Goal: Task Accomplishment & Management: Manage account settings

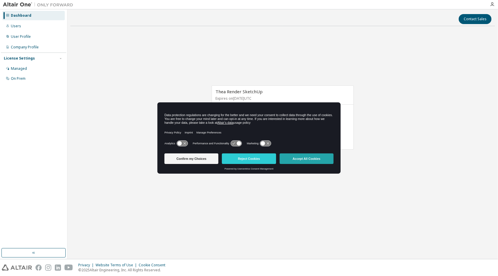
click at [303, 158] on button "Accept All Cookies" at bounding box center [307, 158] width 54 height 11
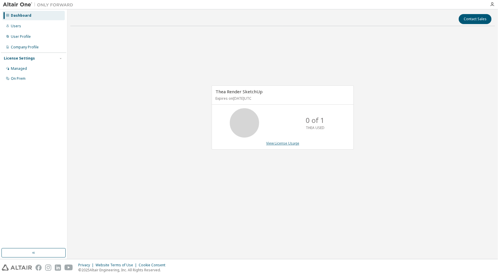
click at [286, 142] on link "View License Usage" at bounding box center [282, 143] width 33 height 5
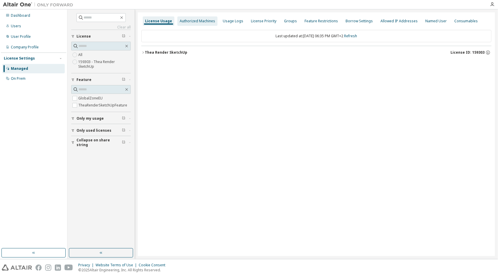
click at [201, 24] on div "Authorized Machines" at bounding box center [197, 20] width 40 height 9
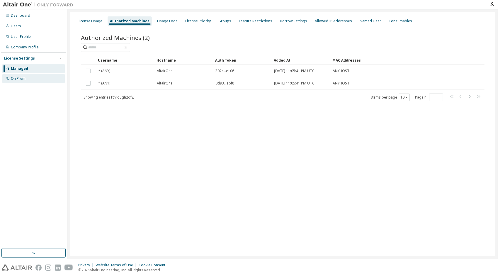
click at [21, 79] on div "On Prem" at bounding box center [18, 78] width 15 height 5
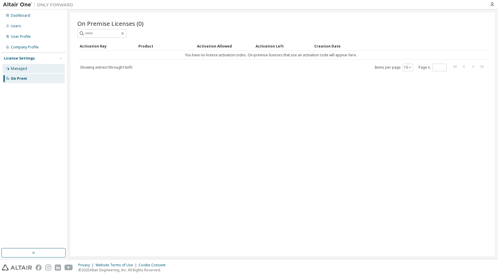
click at [21, 66] on div "Managed" at bounding box center [33, 68] width 62 height 9
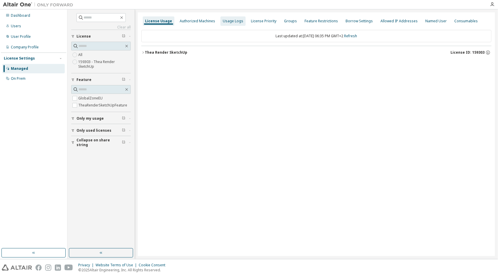
click at [230, 21] on div "Usage Logs" at bounding box center [233, 21] width 21 height 5
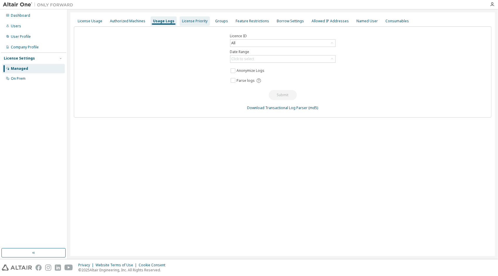
click at [189, 18] on div "License Priority" at bounding box center [195, 20] width 30 height 9
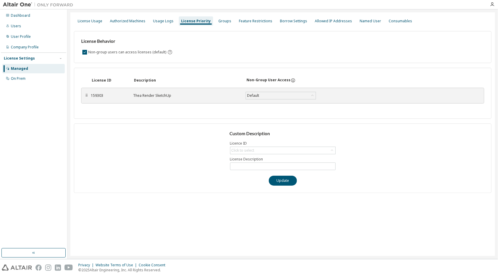
click at [152, 97] on div "Thea Render SketchUp" at bounding box center [185, 95] width 105 height 5
click at [94, 95] on div "159303" at bounding box center [108, 95] width 35 height 5
click at [144, 100] on div "159303 Thea Render SketchUp Default Save" at bounding box center [221, 95] width 260 height 11
click at [87, 95] on div "⠿" at bounding box center [87, 95] width 4 height 5
click at [87, 96] on div "⠿" at bounding box center [87, 95] width 4 height 5
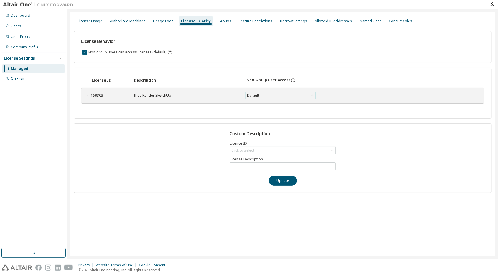
click at [283, 96] on div "Default" at bounding box center [281, 95] width 70 height 7
click at [279, 109] on li "True" at bounding box center [280, 111] width 69 height 8
click at [223, 67] on div "License Behavior Non-group users can access licenses (default) License ID Descr…" at bounding box center [283, 109] width 418 height 166
click at [163, 24] on div "Usage Logs" at bounding box center [163, 20] width 25 height 9
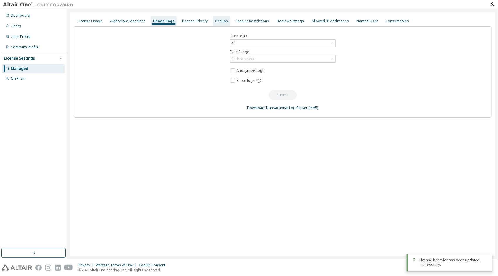
click at [217, 25] on div "Groups" at bounding box center [222, 20] width 18 height 9
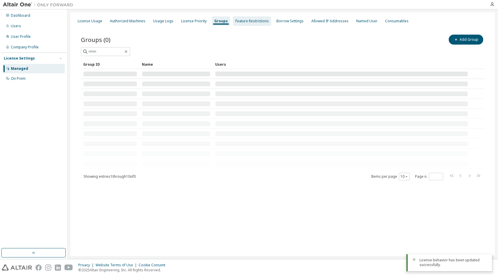
click at [243, 23] on div "Feature Restrictions" at bounding box center [251, 21] width 33 height 5
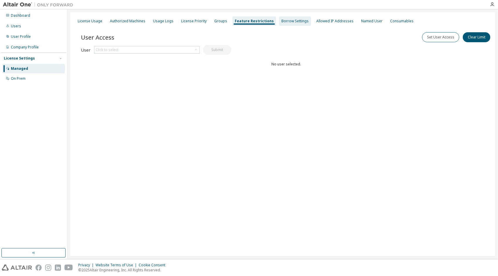
click at [287, 23] on div "Borrow Settings" at bounding box center [294, 21] width 27 height 5
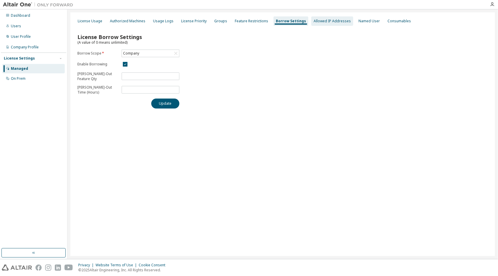
click at [315, 23] on div "Allowed IP Addresses" at bounding box center [332, 21] width 37 height 5
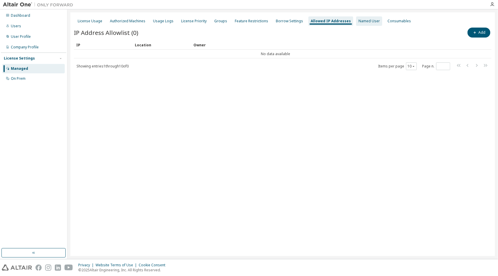
click at [358, 23] on div "Named User" at bounding box center [368, 21] width 21 height 5
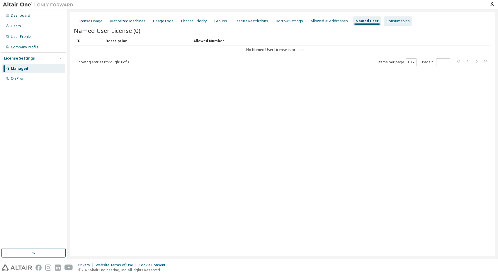
click at [386, 23] on div "Consumables" at bounding box center [397, 21] width 23 height 5
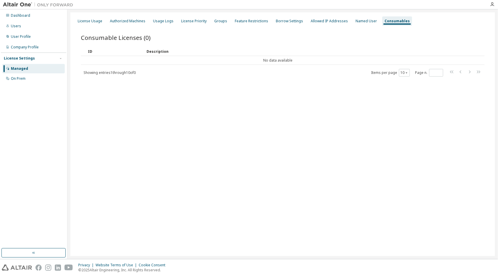
click at [104, 20] on div "License Usage Authorized Machines Usage Logs License Priority Groups Feature Re…" at bounding box center [283, 21] width 418 height 11
click at [95, 20] on div "License Usage" at bounding box center [90, 21] width 25 height 5
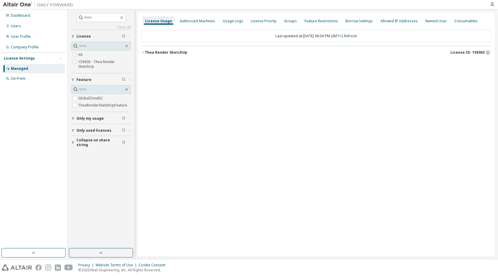
click at [88, 63] on label "159303 - Thea Render SketchUp" at bounding box center [104, 64] width 52 height 12
click at [157, 51] on div "Thea Render SketchUp" at bounding box center [166, 52] width 42 height 5
click at [158, 62] on div "GlobalZoneEU" at bounding box center [176, 64] width 53 height 5
click at [173, 63] on div "GlobalZoneEU" at bounding box center [176, 64] width 53 height 5
click at [267, 62] on div "0 of 1 used" at bounding box center [289, 64] width 53 height 5
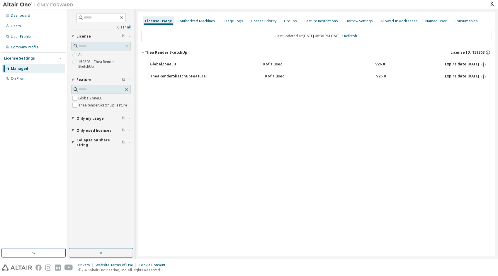
click at [271, 74] on div "0 of 1 used" at bounding box center [291, 76] width 53 height 5
click at [197, 79] on div "TheaRenderSketchUpFeature" at bounding box center [178, 76] width 56 height 5
click at [487, 53] on icon "button" at bounding box center [487, 52] width 5 height 5
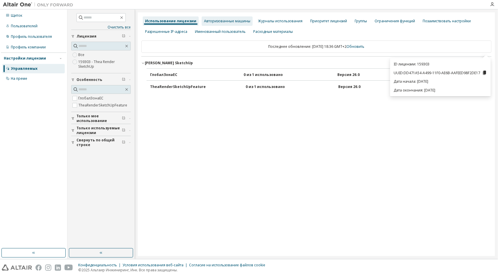
click at [224, 23] on div "Авторизованные машины" at bounding box center [227, 21] width 46 height 5
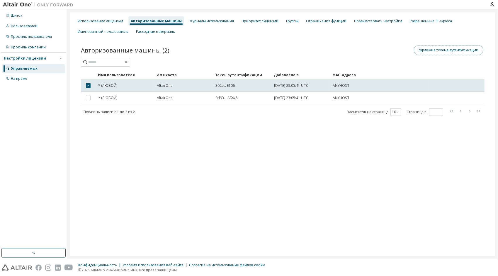
click at [425, 49] on button "Удаление токена аутентификации" at bounding box center [448, 50] width 69 height 10
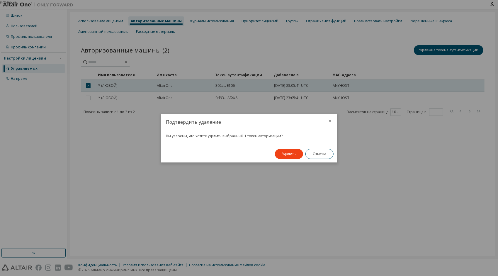
click at [330, 120] on icon "закрывать" at bounding box center [329, 120] width 3 height 3
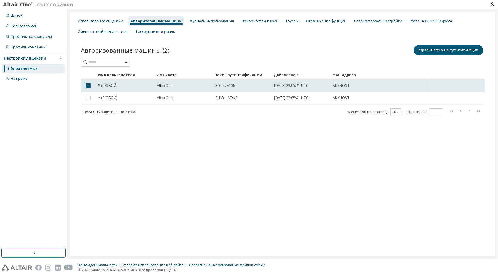
click at [305, 131] on div "Использование лицензии Авторизованные машины Журналы использования Приоритет ли…" at bounding box center [282, 133] width 425 height 243
click at [26, 79] on div "На преме" at bounding box center [19, 78] width 16 height 5
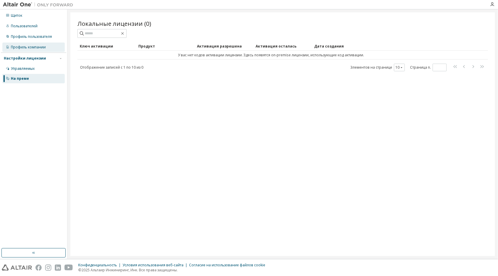
click at [26, 47] on div "Профиль компании" at bounding box center [28, 47] width 35 height 5
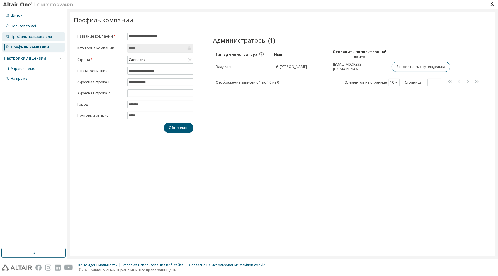
click at [28, 36] on div "Профиль пользователя" at bounding box center [31, 36] width 41 height 5
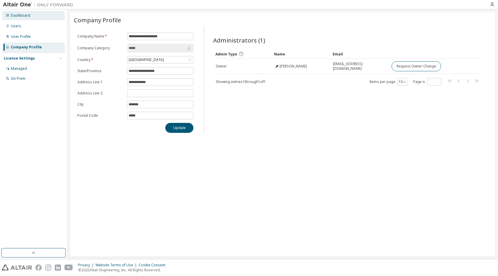
click at [31, 18] on div "Dashboard" at bounding box center [33, 15] width 62 height 9
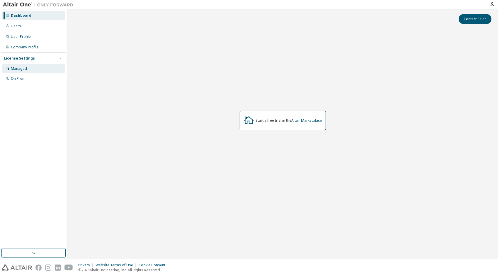
click at [23, 70] on div "Managed" at bounding box center [19, 68] width 16 height 5
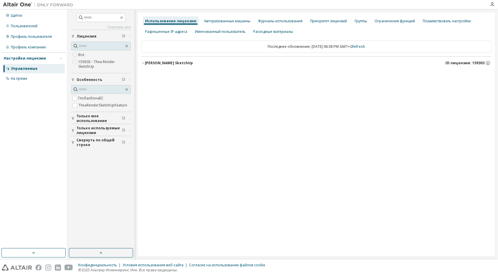
click at [83, 117] on span "Только мое использование" at bounding box center [98, 118] width 45 height 9
click at [83, 148] on span "Только используемые лицензии" at bounding box center [98, 147] width 45 height 9
click at [90, 64] on label "159303 - Thea Render SketchUp" at bounding box center [104, 64] width 52 height 12
click at [175, 64] on font "Теа Рендер SketchUp" at bounding box center [169, 62] width 48 height 5
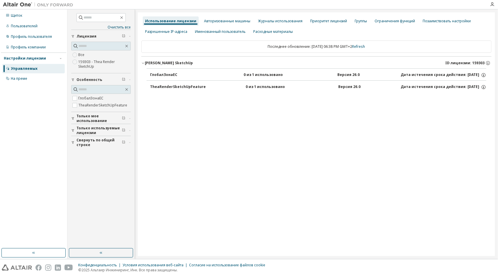
click at [186, 87] on div "TheaRenderSketchUpFeature" at bounding box center [178, 86] width 56 height 5
drag, startPoint x: 186, startPoint y: 87, endPoint x: 199, endPoint y: 88, distance: 12.6
click at [186, 87] on div "TheaRenderSketchUpFeature" at bounding box center [178, 86] width 56 height 5
click at [317, 93] on div "ГлобалЗонаЕС 0 из 1 использовано Версия 26.0 Дата истечения срока действия: 202…" at bounding box center [316, 81] width 350 height 26
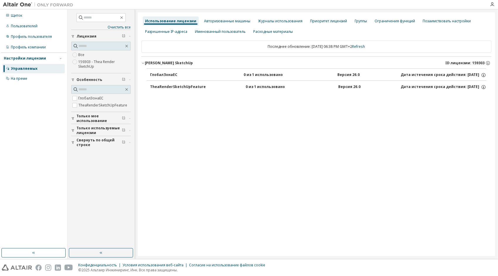
click at [89, 118] on span "Только мое использование" at bounding box center [98, 118] width 45 height 9
click at [91, 145] on span "Только используемые лицензии" at bounding box center [98, 147] width 45 height 9
click at [28, 57] on div "Настройки лицензии" at bounding box center [25, 58] width 42 height 5
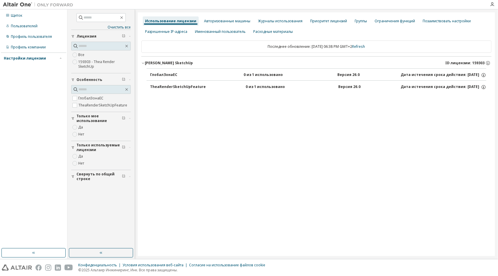
click at [29, 57] on div "Настройки лицензии" at bounding box center [25, 58] width 42 height 5
click at [213, 21] on div "Авторизованные машины" at bounding box center [227, 21] width 46 height 5
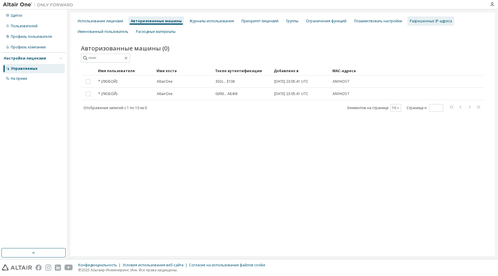
click at [424, 19] on div "Разрешенные IP-адреса" at bounding box center [431, 21] width 42 height 5
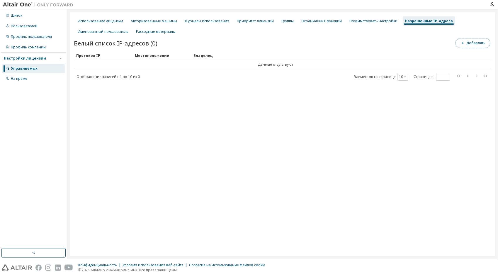
click at [468, 42] on font "Добавлять" at bounding box center [475, 43] width 19 height 5
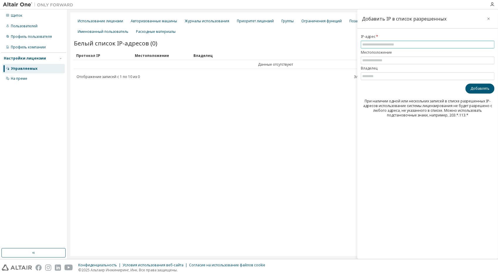
click at [374, 44] on input "text" at bounding box center [427, 44] width 131 height 5
paste input "**********"
type input "**********"
click at [378, 60] on input "text" at bounding box center [427, 60] width 131 height 5
type input "*"
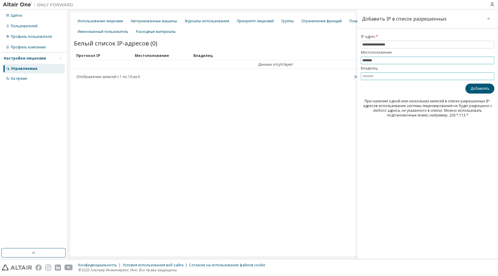
type input "*******"
click at [408, 74] on input "text" at bounding box center [427, 76] width 131 height 5
type input "*********"
click at [477, 87] on button "Добавлять" at bounding box center [479, 89] width 29 height 10
click at [398, 44] on input "**********" at bounding box center [427, 44] width 131 height 5
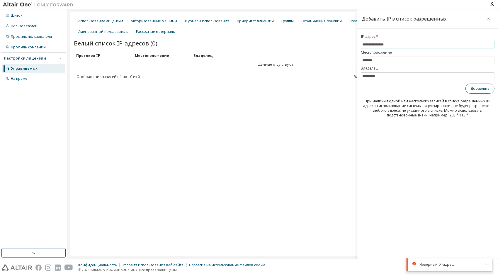
type input "**********"
click at [481, 89] on button "Добавлять" at bounding box center [479, 89] width 29 height 10
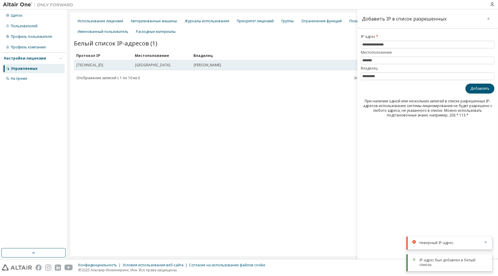
click at [96, 65] on span "[TECHNICAL_ID]" at bounding box center [89, 65] width 27 height 5
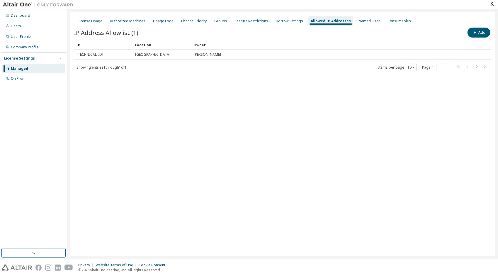
click at [410, 126] on div "License Usage Authorized Machines Usage Logs License Priority Groups Feature Re…" at bounding box center [282, 133] width 425 height 243
click at [36, 76] on div "On Prem" at bounding box center [33, 78] width 62 height 9
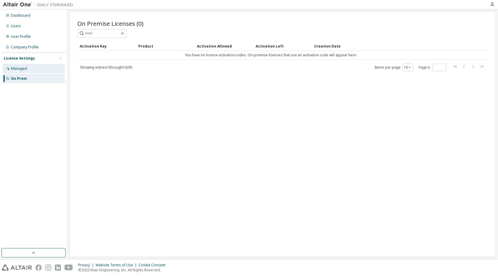
click at [36, 67] on div "Managed" at bounding box center [33, 68] width 62 height 9
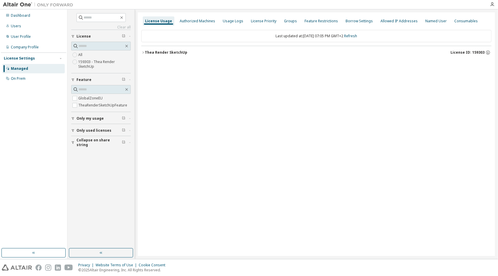
click at [165, 53] on div "Thea Render SketchUp" at bounding box center [166, 52] width 42 height 5
click at [166, 74] on div "TheaRenderSketchUpFeature" at bounding box center [178, 76] width 56 height 5
click at [197, 76] on div "TheaRenderSketchUpFeature" at bounding box center [178, 76] width 56 height 5
click at [465, 72] on button "TheaRenderSketchUpFeature 0 of 1 used v26.0 Expire date: 2026-10-09" at bounding box center [318, 76] width 336 height 13
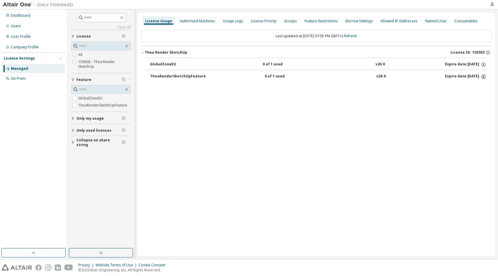
click at [483, 74] on icon "button" at bounding box center [483, 76] width 4 height 4
click at [483, 64] on icon "button" at bounding box center [483, 64] width 1 height 1
click at [489, 50] on icon "button" at bounding box center [487, 52] width 5 height 5
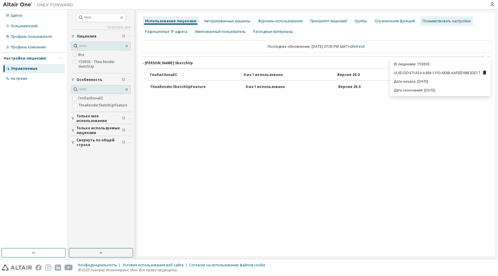
click at [446, 23] on div "Позаимствовать настройки" at bounding box center [446, 21] width 48 height 5
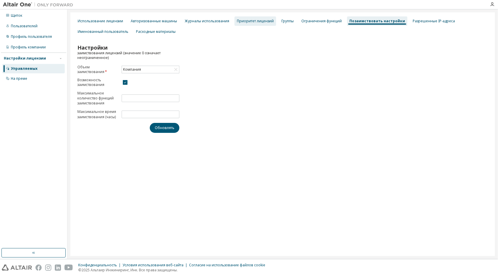
click at [262, 24] on div "Приоритет лицензий" at bounding box center [255, 20] width 42 height 9
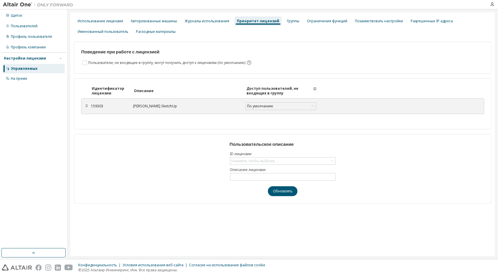
click at [149, 105] on div "Теа Рендер SketchUp" at bounding box center [185, 106] width 105 height 5
click at [278, 105] on div "По умолчанию" at bounding box center [281, 106] width 70 height 7
click at [275, 119] on li "Истинный" at bounding box center [280, 121] width 69 height 8
click at [160, 21] on div "Авторизованные машины" at bounding box center [154, 21] width 46 height 5
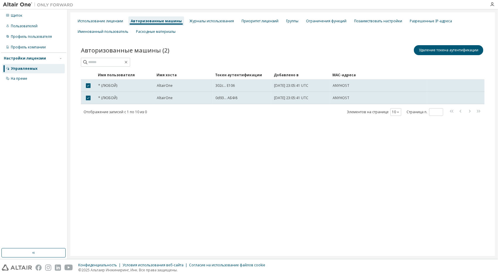
click at [204, 53] on div "Авторизованные машины (2) Удаление токена аутентификации" at bounding box center [282, 50] width 403 height 12
click at [200, 117] on div "Авторизованные машины (2) Удаление токена аутентификации Clear Load Save Save A…" at bounding box center [283, 84] width 418 height 94
click at [110, 20] on div "Использование лицензии" at bounding box center [100, 21] width 45 height 5
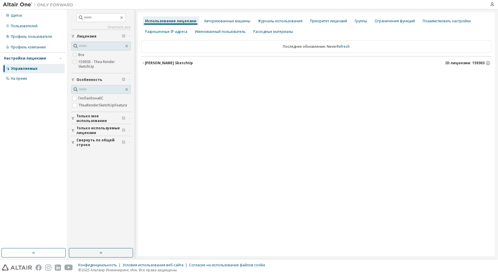
click at [179, 59] on button "Теа Рендер SketchUp ID лицензии: 159303" at bounding box center [316, 63] width 350 height 13
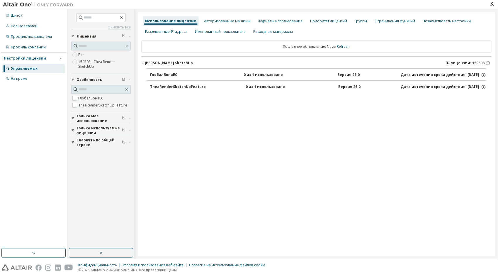
click at [250, 84] on div "0 из 1 использовано" at bounding box center [272, 86] width 53 height 5
click at [201, 84] on div "TheaRenderSketchUpFeature" at bounding box center [178, 86] width 56 height 5
click at [100, 104] on label "TheaRenderSketchUpFeature" at bounding box center [103, 105] width 50 height 7
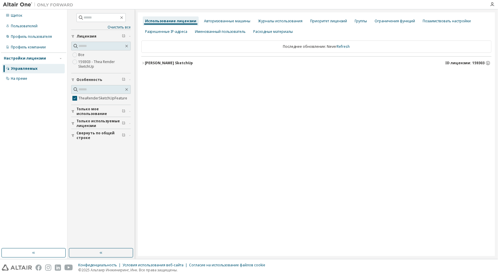
click at [178, 60] on font "Теа Рендер SketchUp" at bounding box center [169, 62] width 48 height 5
click at [341, 48] on link "Refresh" at bounding box center [343, 46] width 13 height 5
click at [487, 64] on icon "button" at bounding box center [487, 62] width 5 height 5
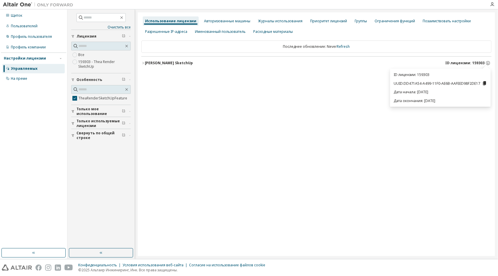
click at [161, 63] on font "Теа Рендер SketchUp" at bounding box center [169, 62] width 48 height 5
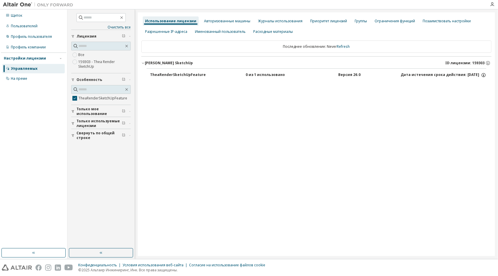
click at [483, 76] on icon "button" at bounding box center [483, 74] width 5 height 5
click at [488, 63] on icon "button" at bounding box center [487, 62] width 5 height 5
